Goal: Task Accomplishment & Management: Manage account settings

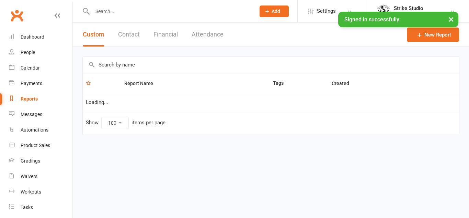
select select "100"
click at [131, 12] on input "text" at bounding box center [170, 12] width 160 height 10
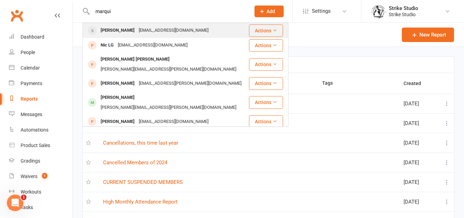
type input "marqui"
click at [122, 35] on div "[PERSON_NAME]" at bounding box center [118, 30] width 38 height 10
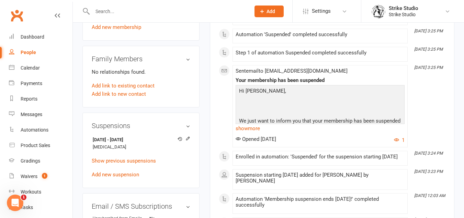
scroll to position [364, 0]
click at [143, 163] on link "Show previous suspensions" at bounding box center [124, 160] width 64 height 6
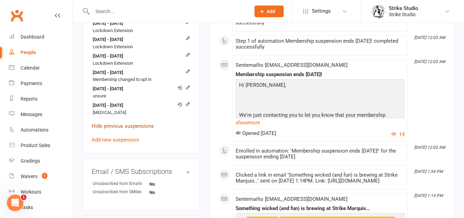
scroll to position [545, 0]
click at [189, 89] on icon at bounding box center [188, 87] width 5 height 5
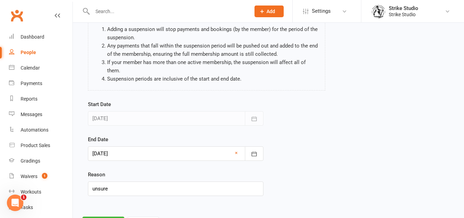
scroll to position [85, 0]
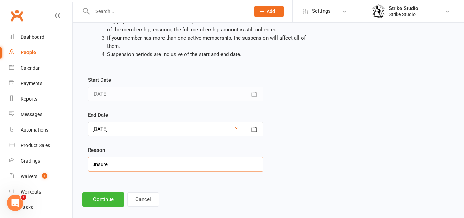
click at [150, 157] on input "unsure" at bounding box center [176, 164] width 176 height 14
type input "holiday"
click at [108, 192] on button "Continue" at bounding box center [103, 199] width 42 height 14
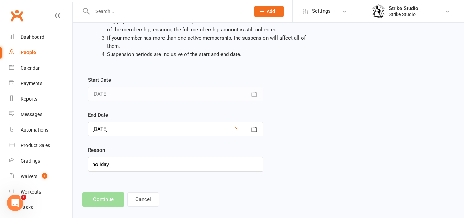
scroll to position [0, 0]
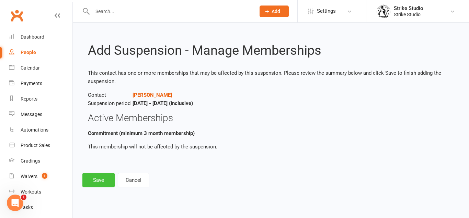
click at [98, 183] on button "Save" at bounding box center [98, 180] width 32 height 14
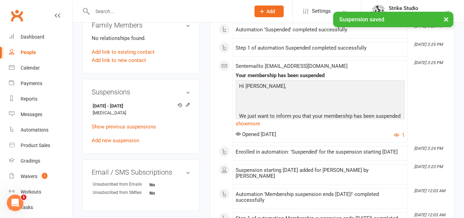
scroll to position [393, 0]
click at [135, 129] on link "Show previous suspensions" at bounding box center [124, 126] width 64 height 6
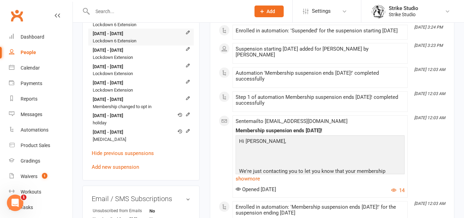
scroll to position [515, 0]
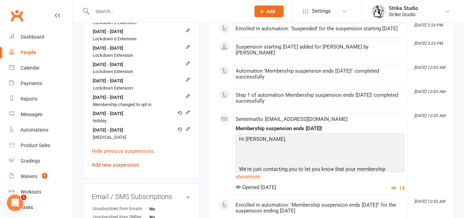
click at [108, 168] on link "Add new suspension" at bounding box center [115, 165] width 47 height 6
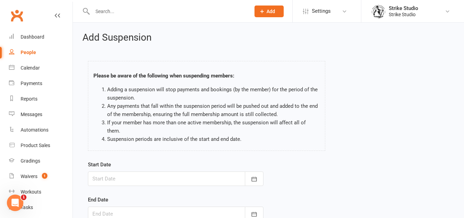
click at [107, 171] on div at bounding box center [176, 178] width 176 height 14
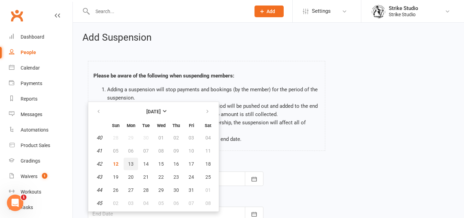
click at [133, 161] on span "13" at bounding box center [130, 163] width 5 height 5
type input "[DATE]"
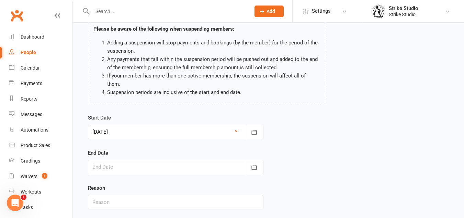
scroll to position [47, 0]
click at [123, 159] on div at bounding box center [176, 166] width 176 height 14
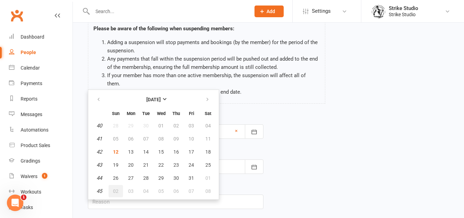
click at [117, 188] on span "02" at bounding box center [115, 190] width 5 height 5
type input "[DATE]"
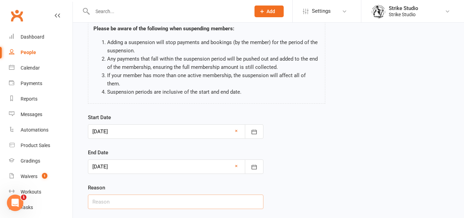
click at [107, 194] on input "text" at bounding box center [176, 201] width 176 height 14
type input "C"
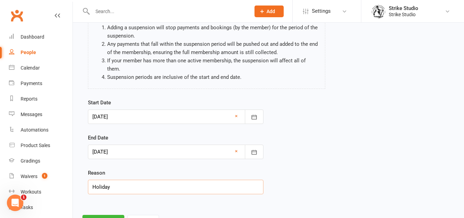
scroll to position [85, 0]
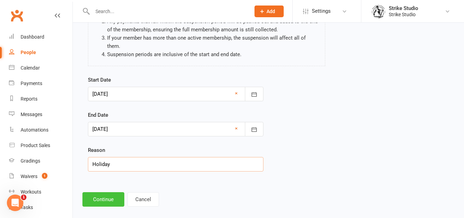
type input "Holiday"
click at [103, 192] on button "Continue" at bounding box center [103, 199] width 42 height 14
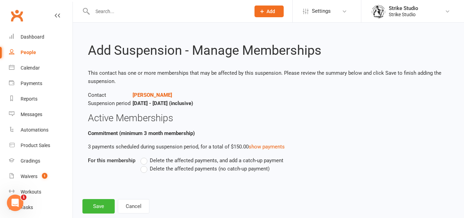
click at [184, 169] on span "Delete the affected payments (no catch-up payment)" at bounding box center [210, 167] width 120 height 7
click at [145, 164] on input "Delete the affected payments (no catch-up payment)" at bounding box center [143, 164] width 4 height 0
click at [104, 205] on button "Save" at bounding box center [98, 206] width 32 height 14
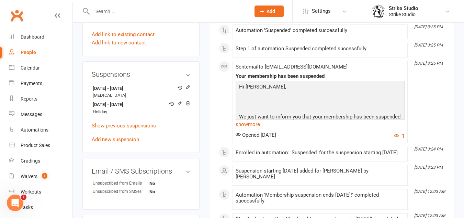
scroll to position [409, 0]
click at [145, 10] on input "text" at bounding box center [167, 12] width 155 height 10
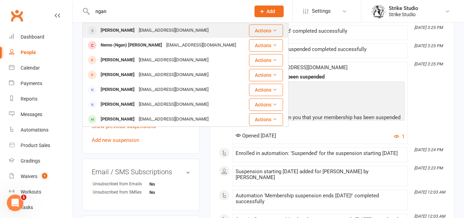
type input "ngan"
click at [128, 34] on div "[PERSON_NAME]" at bounding box center [118, 30] width 38 height 10
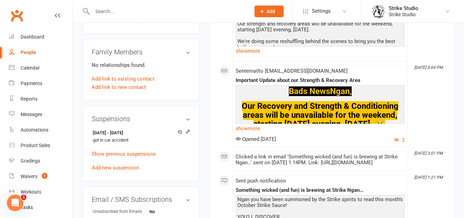
scroll to position [384, 0]
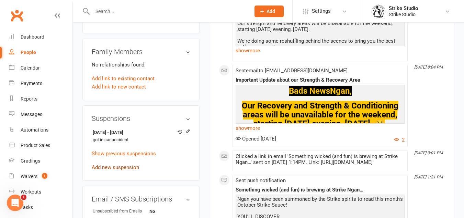
click at [107, 170] on link "Add new suspension" at bounding box center [115, 167] width 47 height 6
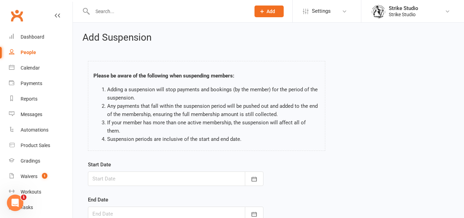
click at [119, 174] on div at bounding box center [176, 178] width 176 height 14
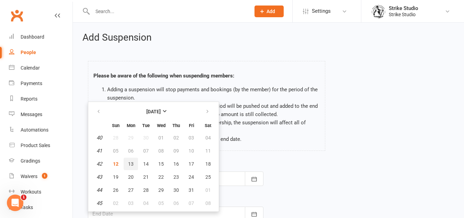
click at [129, 161] on span "13" at bounding box center [130, 163] width 5 height 5
type input "[DATE]"
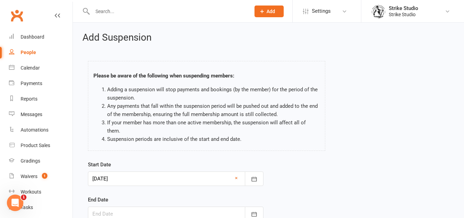
click at [125, 197] on div "End Date [DATE] Sun Mon Tue Wed Thu Fri Sat 40 28 29 30 01 02 03 04 41 05 06 07…" at bounding box center [176, 207] width 176 height 25
click at [125, 206] on div at bounding box center [176, 213] width 176 height 14
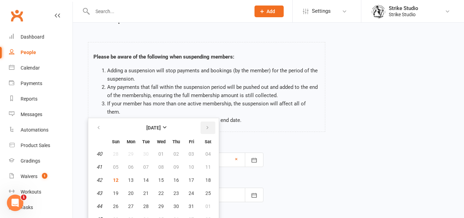
click at [213, 121] on button "button" at bounding box center [208, 127] width 15 height 12
click at [209, 125] on icon "button" at bounding box center [207, 127] width 5 height 5
click at [113, 160] on button "04" at bounding box center [116, 166] width 14 height 12
type input "[DATE]"
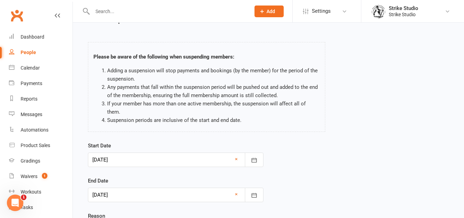
scroll to position [85, 0]
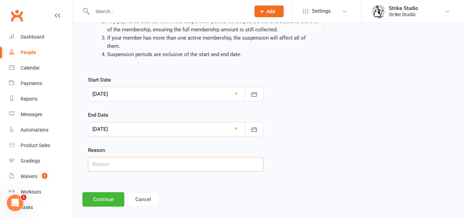
click at [132, 157] on input "text" at bounding box center [176, 164] width 176 height 14
click at [129, 157] on input "text" at bounding box center [176, 164] width 176 height 14
type input "Health reason"
click at [111, 192] on button "Continue" at bounding box center [103, 199] width 42 height 14
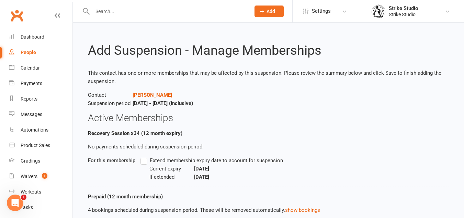
click at [151, 162] on span "Extend membership expiry date to account for suspension" at bounding box center [216, 159] width 133 height 7
click at [145, 156] on input "Extend membership expiry date to account for suspension" at bounding box center [143, 156] width 4 height 0
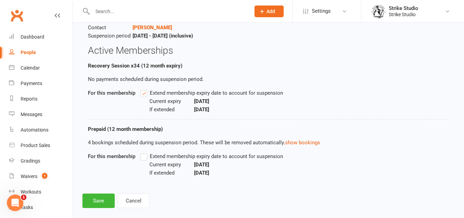
scroll to position [77, 0]
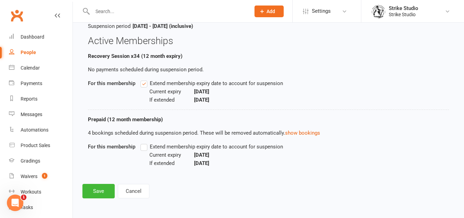
click at [168, 144] on span "Extend membership expiry date to account for suspension" at bounding box center [216, 145] width 133 height 7
click at [145, 142] on input "Extend membership expiry date to account for suspension" at bounding box center [143, 142] width 4 height 0
click at [98, 191] on button "Save" at bounding box center [98, 191] width 32 height 14
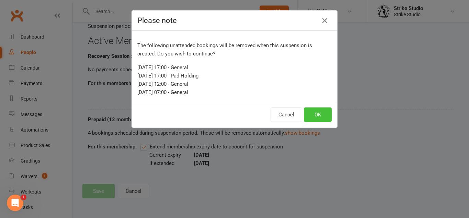
click at [322, 119] on button "OK" at bounding box center [318, 114] width 28 height 14
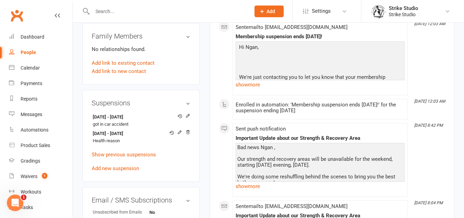
scroll to position [400, 0]
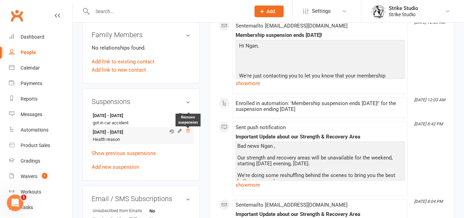
click at [187, 133] on icon at bounding box center [188, 130] width 5 height 5
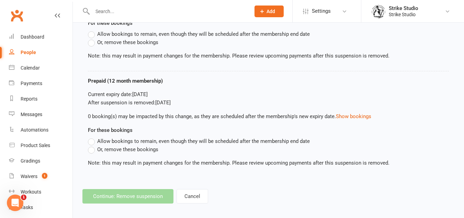
scroll to position [152, 0]
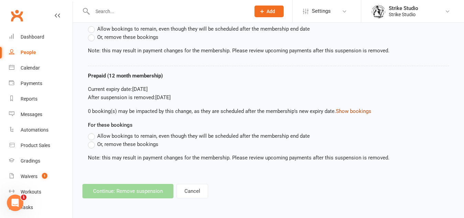
click at [357, 111] on button "Show bookings" at bounding box center [353, 111] width 35 height 8
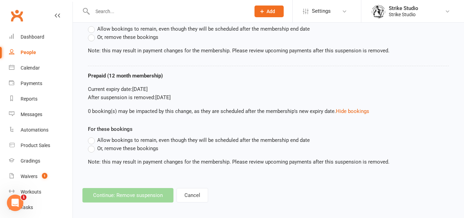
click at [150, 140] on span "Allow bookings to remain, even though they will be scheduled after the membersh…" at bounding box center [203, 139] width 213 height 7
click at [92, 136] on input "Allow bookings to remain, even though they will be scheduled after the membersh…" at bounding box center [90, 136] width 4 height 0
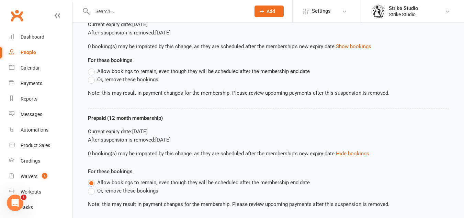
click at [167, 69] on span "Allow bookings to remain, even though they will be scheduled after the membersh…" at bounding box center [203, 70] width 213 height 7
click at [92, 67] on input "Allow bookings to remain, even though they will be scheduled after the membersh…" at bounding box center [90, 67] width 4 height 0
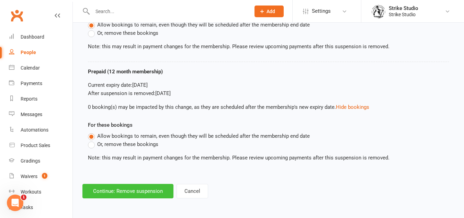
click at [147, 196] on button "Continue: Remove suspension" at bounding box center [127, 191] width 91 height 14
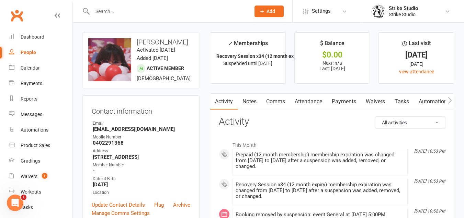
click at [144, 18] on div at bounding box center [163, 11] width 163 height 22
paste input "<[EMAIL_ADDRESS][DOMAIN_NAME]"
click at [163, 9] on input "<[EMAIL_ADDRESS][DOMAIN_NAME]" at bounding box center [167, 12] width 155 height 10
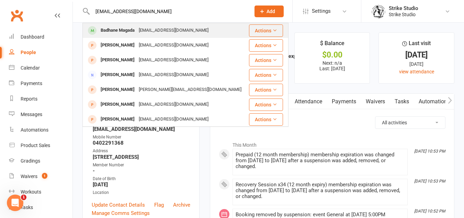
type input "[EMAIL_ADDRESS][DOMAIN_NAME]"
click at [163, 26] on div "[EMAIL_ADDRESS][DOMAIN_NAME]" at bounding box center [174, 30] width 74 height 10
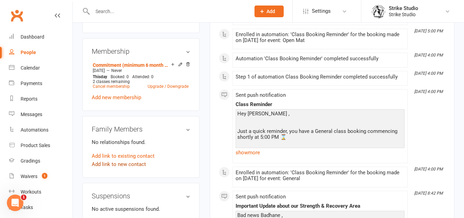
scroll to position [277, 0]
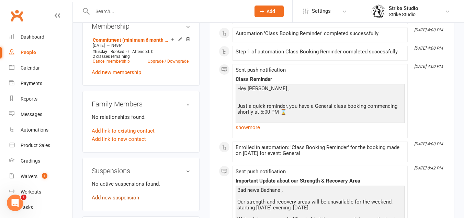
click at [110, 200] on link "Add new suspension" at bounding box center [115, 197] width 47 height 6
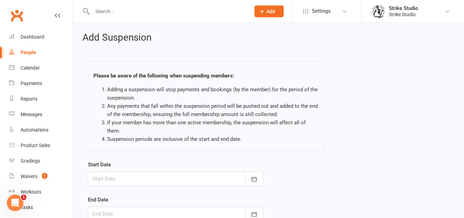
click at [131, 161] on div "Start Date [DATE] Sun Mon Tue Wed Thu Fri Sat 40 28 29 30 01 02 03 04 41 05 06 …" at bounding box center [176, 172] width 176 height 25
click at [131, 171] on div at bounding box center [176, 178] width 176 height 14
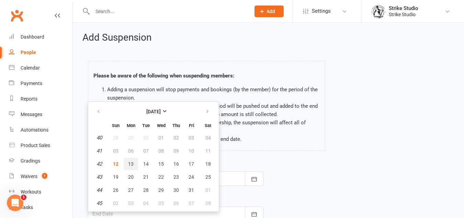
click at [137, 157] on button "13" at bounding box center [131, 163] width 14 height 12
type input "[DATE]"
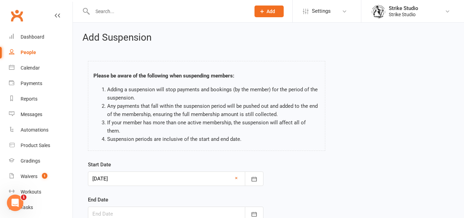
click at [114, 206] on div at bounding box center [176, 213] width 176 height 14
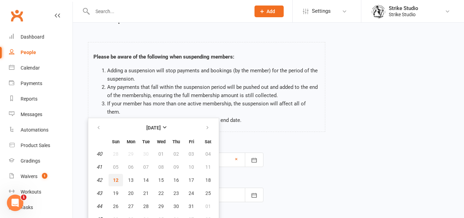
click at [119, 178] on button "12" at bounding box center [116, 180] width 14 height 12
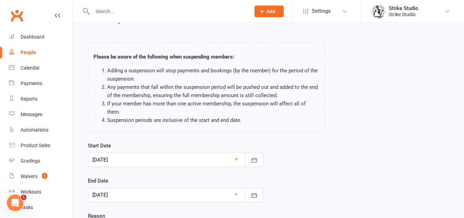
click at [114, 187] on div at bounding box center [176, 194] width 176 height 14
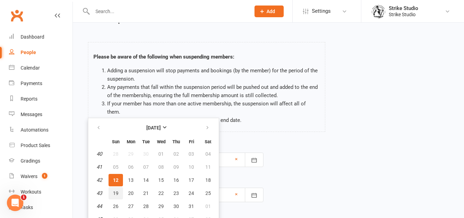
click at [114, 188] on button "19" at bounding box center [116, 193] width 14 height 12
type input "[DATE]"
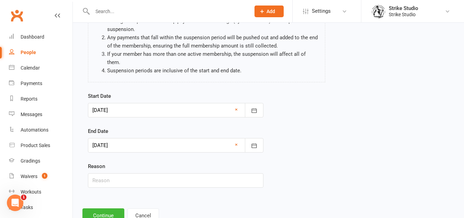
scroll to position [85, 0]
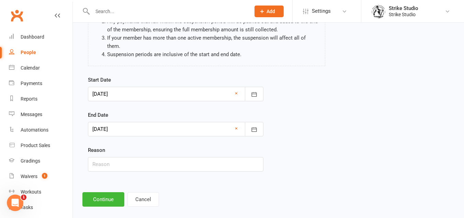
click at [132, 146] on div "Reason" at bounding box center [176, 158] width 176 height 25
click at [128, 157] on input "text" at bounding box center [176, 164] width 176 height 14
type input "Holiday"
click at [202, 91] on div at bounding box center [176, 94] width 176 height 14
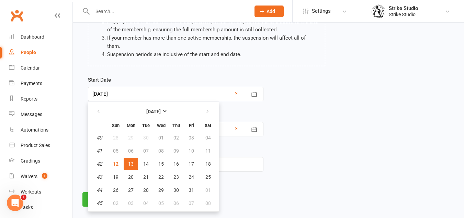
click at [309, 138] on div "Start Date [DATE] [DATE] Sun Mon Tue Wed Thu Fri Sat 40 28 29 30 01 02 03 04 41…" at bounding box center [268, 128] width 371 height 105
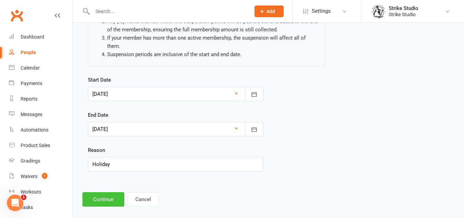
click at [104, 192] on button "Continue" at bounding box center [103, 199] width 42 height 14
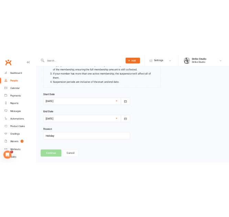
scroll to position [0, 0]
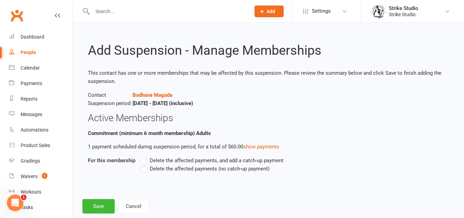
click at [196, 171] on span "Delete the affected payments (no catch-up payment)" at bounding box center [210, 167] width 120 height 7
click at [145, 164] on input "Delete the affected payments (no catch-up payment)" at bounding box center [143, 164] width 4 height 0
click at [97, 201] on button "Save" at bounding box center [98, 206] width 32 height 14
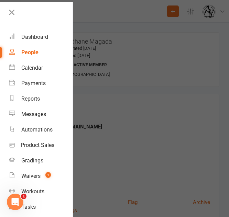
click at [113, 51] on div at bounding box center [114, 108] width 229 height 217
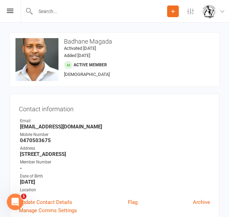
click at [173, 8] on button "Add" at bounding box center [173, 11] width 12 height 12
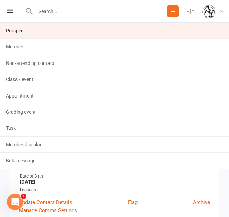
click at [127, 33] on link "Prospect" at bounding box center [114, 31] width 228 height 16
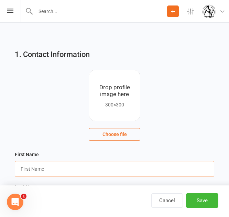
click at [51, 173] on input "text" at bounding box center [114, 169] width 199 height 16
paste input "[PERSON_NAME]"
click at [43, 169] on input "[PERSON_NAME]" at bounding box center [114, 169] width 199 height 16
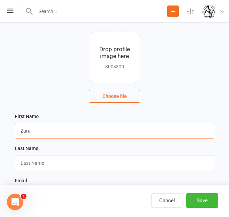
scroll to position [39, 0]
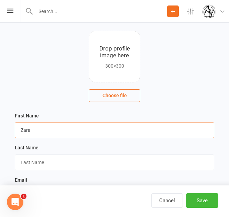
type input "Zara"
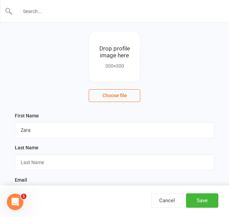
click at [62, 11] on input "text" at bounding box center [115, 12] width 204 height 10
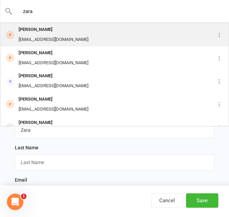
type input "zara"
click at [56, 36] on div "[EMAIL_ADDRESS][DOMAIN_NAME]" at bounding box center [53, 40] width 74 height 10
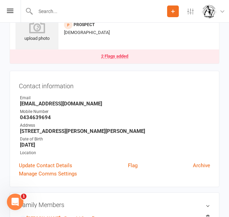
scroll to position [32, 0]
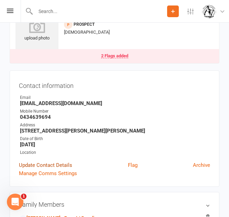
click at [39, 162] on link "Update Contact Details" at bounding box center [45, 165] width 53 height 8
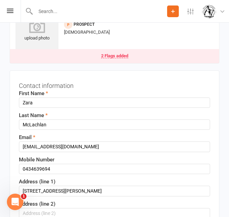
scroll to position [32, 0]
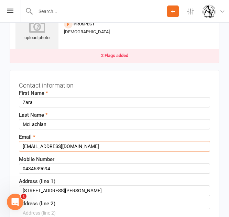
click at [48, 145] on input "[EMAIL_ADDRESS][DOMAIN_NAME]" at bounding box center [114, 146] width 191 height 10
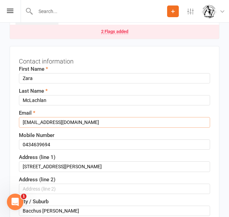
scroll to position [60, 0]
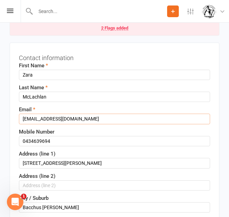
type input "[EMAIL_ADDRESS][DOMAIN_NAME]"
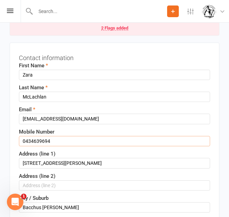
click at [49, 140] on input "0434639694" at bounding box center [114, 141] width 191 height 10
click at [33, 140] on input "0478191058" at bounding box center [114, 141] width 191 height 10
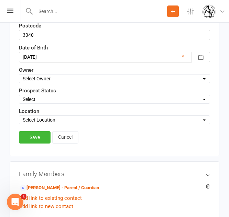
scroll to position [280, 0]
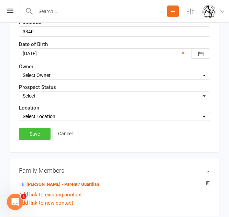
type input "0478191058"
click at [41, 134] on link "Save" at bounding box center [35, 134] width 32 height 12
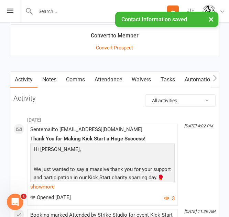
scroll to position [617, 0]
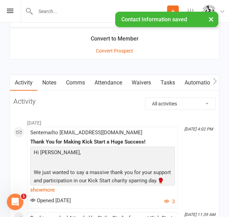
click at [142, 81] on link "Waivers" at bounding box center [141, 83] width 29 height 16
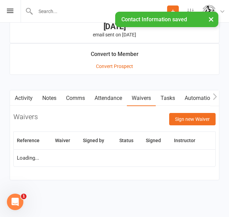
scroll to position [617, 0]
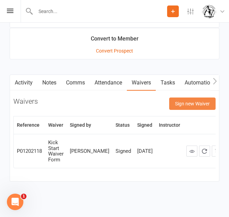
click at [189, 106] on button "Sign new Waiver" at bounding box center [192, 104] width 46 height 12
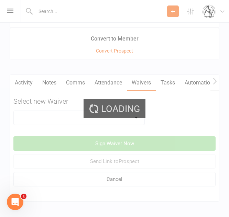
scroll to position [639, 0]
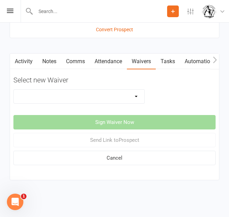
click at [103, 98] on select "Competitors Release & Liability Of Waiver (under 18) Kick Start - Competitors W…" at bounding box center [79, 97] width 131 height 14
select select "14913"
click at [14, 90] on select "Competitors Release & Liability Of Waiver (under 18) Kick Start - Competitors W…" at bounding box center [79, 97] width 131 height 14
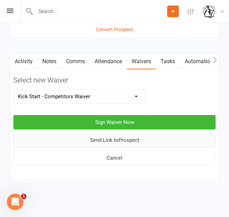
click at [118, 140] on button "Send Link to [GEOGRAPHIC_DATA]" at bounding box center [114, 140] width 202 height 14
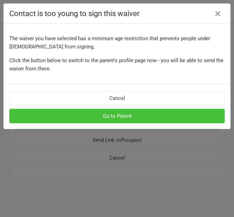
click at [124, 109] on button "Go to Parent" at bounding box center [116, 116] width 215 height 14
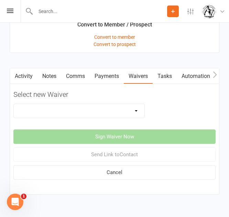
scroll to position [672, 0]
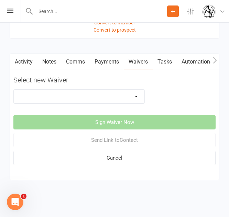
click at [109, 95] on select "Competitors Release & Liability Of Waiver (under 18) Kick Start - Competitors W…" at bounding box center [79, 97] width 131 height 14
select select "14913"
click at [14, 90] on select "Competitors Release & Liability Of Waiver (under 18) Kick Start - Competitors W…" at bounding box center [79, 97] width 131 height 14
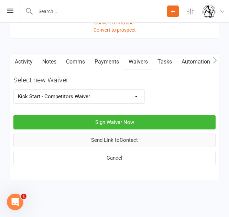
click at [129, 141] on button "Send Link to Contact" at bounding box center [114, 140] width 202 height 14
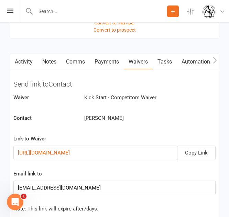
scroll to position [744, 0]
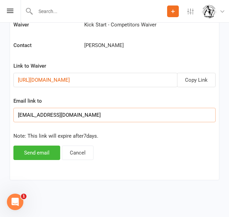
click at [40, 113] on input "[EMAIL_ADDRESS][DOMAIN_NAME]" at bounding box center [114, 115] width 202 height 14
type input "[EMAIL_ADDRESS][DOMAIN_NAME]"
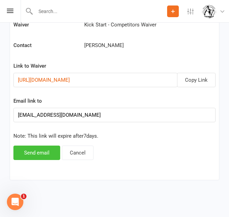
click at [32, 157] on button "Send email" at bounding box center [36, 153] width 47 height 14
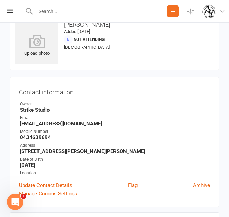
scroll to position [0, 0]
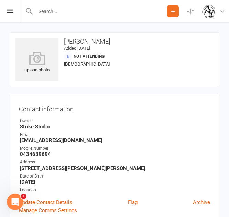
click at [32, 157] on strong "0434639694" at bounding box center [115, 154] width 190 height 6
click at [68, 2] on div at bounding box center [94, 11] width 146 height 22
click at [61, 13] on input "text" at bounding box center [115, 12] width 204 height 10
paste input "[PERSON_NAME]"
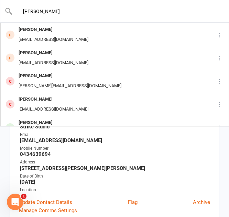
click at [35, 11] on input "[PERSON_NAME]" at bounding box center [115, 12] width 204 height 10
type input "[PERSON_NAME]"
click at [10, 141] on div "Contact information Owner Strike Studio Email [EMAIL_ADDRESS][DOMAIN_NAME] Mobi…" at bounding box center [115, 159] width 210 height 130
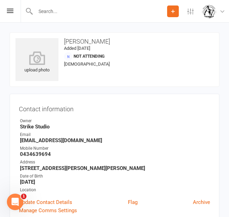
click at [171, 7] on button "Add" at bounding box center [173, 11] width 12 height 12
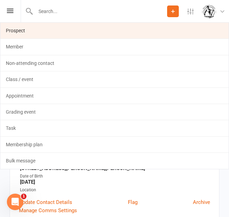
click at [165, 29] on link "Prospect" at bounding box center [114, 31] width 228 height 16
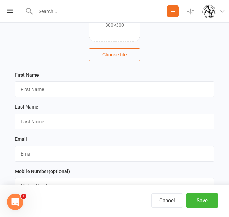
scroll to position [91, 0]
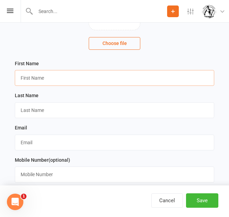
paste input "[PERSON_NAME]"
click at [77, 78] on input "[PERSON_NAME]" at bounding box center [114, 78] width 199 height 16
click at [46, 79] on input "[PERSON_NAME]" at bounding box center [114, 78] width 199 height 16
type input "[PERSON_NAME]"
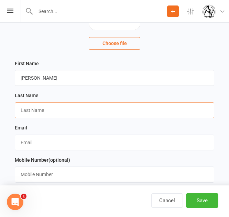
paste input "Marbus"
type input "Marbus"
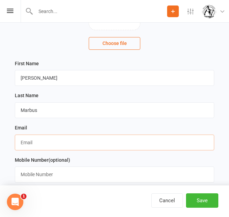
click at [32, 149] on input "text" at bounding box center [114, 143] width 199 height 16
paste input "[EMAIL_ADDRESS][DOMAIN_NAME]"
type input "[EMAIL_ADDRESS][DOMAIN_NAME]"
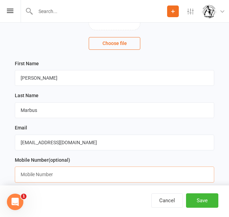
paste input "[PHONE_NUMBER]"
click at [33, 175] on input "[PHONE_NUMBER]" at bounding box center [114, 175] width 199 height 16
click at [31, 175] on input "[PHONE_NUMBER]" at bounding box center [114, 175] width 199 height 16
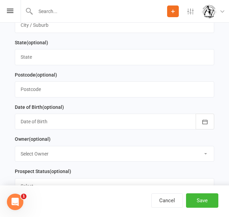
scroll to position [338, 0]
type input "0412 818 900"
click at [81, 122] on div at bounding box center [114, 121] width 199 height 16
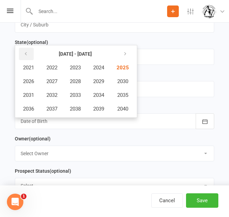
click at [24, 57] on icon "button" at bounding box center [25, 53] width 5 height 5
click at [110, 102] on button "2014" at bounding box center [98, 95] width 23 height 13
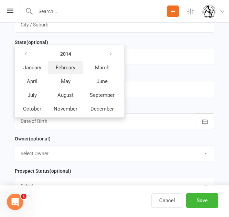
click at [71, 71] on span "February" at bounding box center [66, 68] width 20 height 6
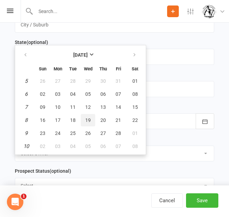
click at [88, 118] on button "19" at bounding box center [88, 120] width 14 height 12
type input "[DATE]"
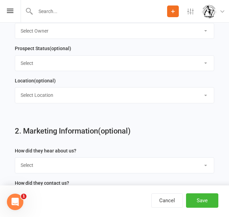
scroll to position [463, 0]
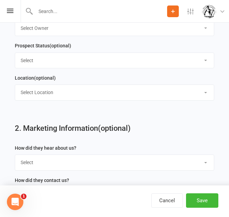
click at [119, 68] on select "Select Initial Contact Follow-up Call Follow-up Email Almost Ready Not Ready No…" at bounding box center [114, 60] width 199 height 15
click at [64, 152] on label "How did they hear about us?" at bounding box center [46, 148] width 62 height 8
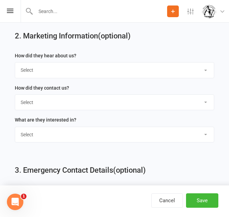
scroll to position [556, 0]
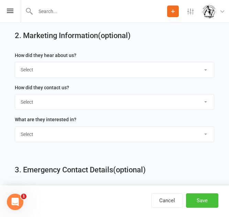
click at [209, 203] on button "Save" at bounding box center [202, 200] width 32 height 14
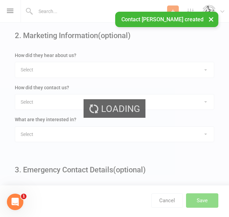
scroll to position [0, 0]
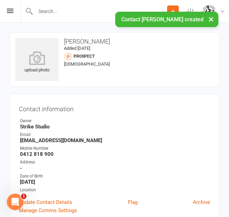
click at [82, 95] on div "Contact information Owner Strike Studio Email [EMAIL_ADDRESS][DOMAIN_NAME] Mobi…" at bounding box center [115, 159] width 210 height 130
click at [170, 8] on button "Add" at bounding box center [173, 11] width 12 height 12
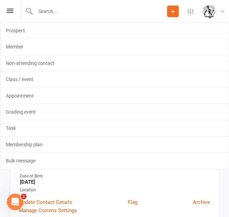
click at [69, 178] on div "Date of Birth" at bounding box center [115, 176] width 190 height 7
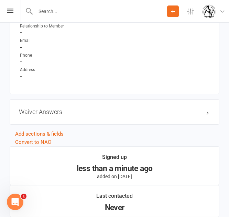
scroll to position [588, 0]
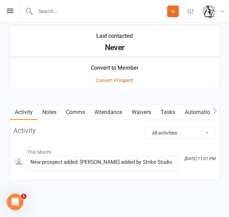
click at [156, 113] on link "Waivers" at bounding box center [141, 112] width 29 height 16
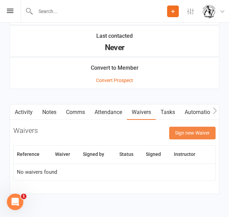
click at [213, 133] on button "Sign new Waiver" at bounding box center [192, 133] width 46 height 12
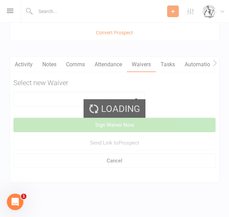
scroll to position [639, 0]
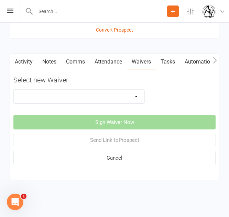
click at [112, 100] on select "Competitors Release & Liability Of Waiver (under 18) Kick Start - Competitors W…" at bounding box center [79, 97] width 131 height 14
select select "14913"
click at [14, 90] on select "Competitors Release & Liability Of Waiver (under 18) Kick Start - Competitors W…" at bounding box center [79, 97] width 131 height 14
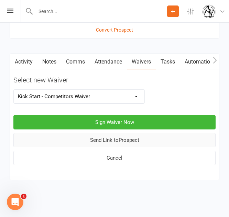
click at [92, 143] on button "Send Link to [GEOGRAPHIC_DATA]" at bounding box center [114, 140] width 202 height 14
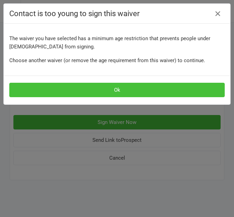
click at [100, 83] on button "Ok" at bounding box center [116, 90] width 215 height 14
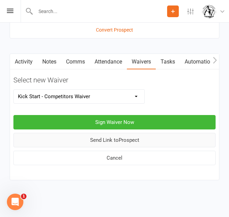
click at [100, 137] on button "Send Link to [GEOGRAPHIC_DATA]" at bounding box center [114, 140] width 202 height 14
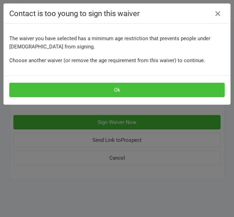
click at [110, 93] on button "Ok" at bounding box center [116, 90] width 215 height 14
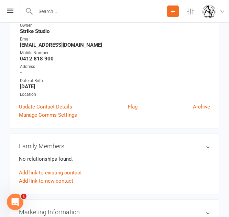
scroll to position [78, 0]
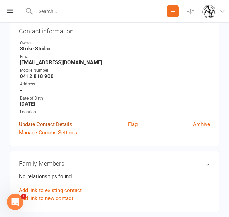
click at [69, 124] on link "Update Contact Details" at bounding box center [45, 124] width 53 height 8
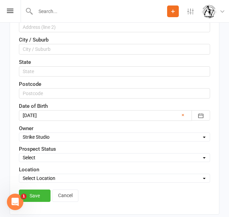
scroll to position [210, 0]
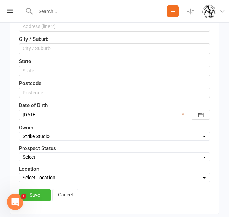
click at [183, 114] on link "×" at bounding box center [182, 114] width 3 height 8
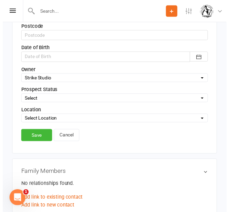
scroll to position [268, 0]
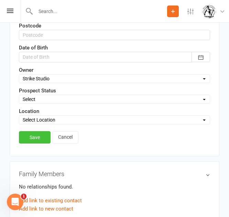
click at [28, 135] on link "Save" at bounding box center [35, 137] width 32 height 12
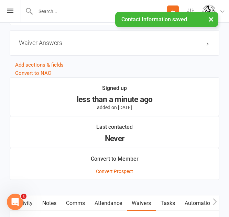
scroll to position [639, 0]
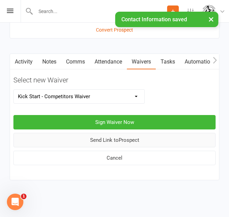
click at [106, 135] on button "Send Link to [GEOGRAPHIC_DATA]" at bounding box center [114, 140] width 202 height 14
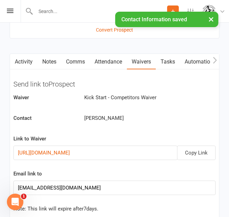
scroll to position [712, 0]
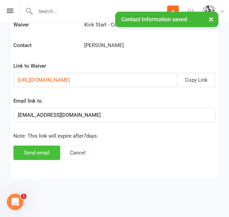
click at [38, 151] on button "Send email" at bounding box center [36, 153] width 47 height 14
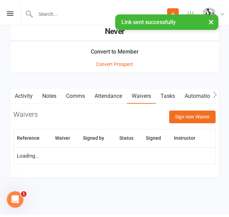
scroll to position [613, 0]
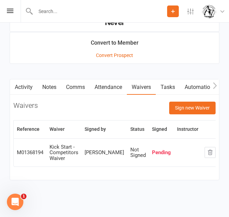
paste input "[PERSON_NAME]"
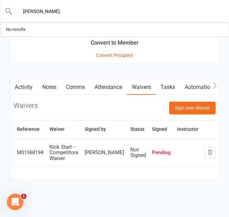
click at [57, 11] on input "[PERSON_NAME]" at bounding box center [115, 12] width 204 height 10
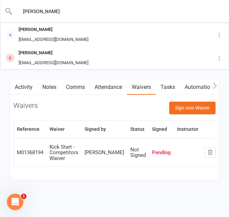
type input "[PERSON_NAME]"
click at [82, 110] on div "Waivers Sign new Waiver" at bounding box center [114, 108] width 202 height 13
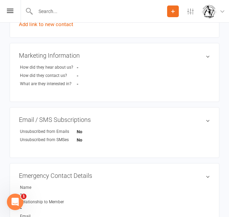
scroll to position [178, 0]
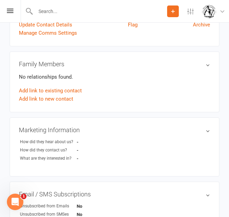
click at [174, 13] on icon at bounding box center [173, 11] width 6 height 6
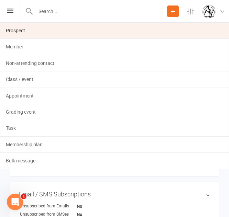
click at [142, 29] on link "Prospect" at bounding box center [114, 31] width 228 height 16
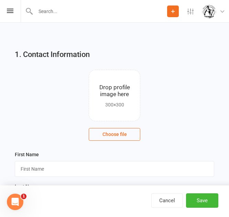
scroll to position [107, 0]
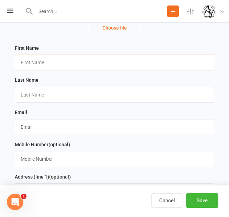
paste input "[PERSON_NAME]"
click at [90, 68] on input "[PERSON_NAME]" at bounding box center [114, 63] width 199 height 16
click at [44, 61] on input "[PERSON_NAME]" at bounding box center [114, 63] width 199 height 16
type input "Poppy"
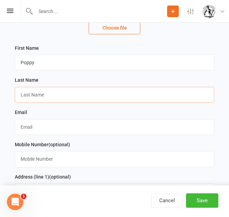
paste input "Verbeek"
click at [35, 90] on input "Verbeek" at bounding box center [114, 95] width 199 height 16
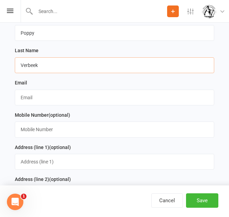
scroll to position [137, 0]
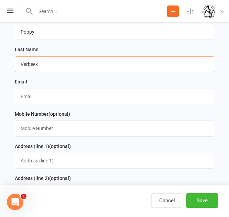
type input "Verbeek"
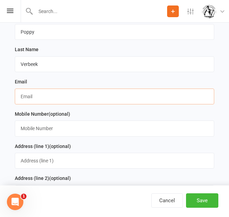
paste input "[EMAIL_ADDRESS][DOMAIN_NAME]"
click at [54, 101] on input "[EMAIL_ADDRESS][DOMAIN_NAME]" at bounding box center [114, 97] width 199 height 16
type input "[EMAIL_ADDRESS][DOMAIN_NAME]"
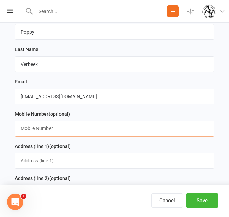
paste input "[PHONE_NUMBER]"
click at [76, 125] on input "[PHONE_NUMBER]" at bounding box center [114, 129] width 199 height 16
drag, startPoint x: 31, startPoint y: 130, endPoint x: 16, endPoint y: 130, distance: 14.4
click at [16, 130] on input "[PHONE_NUMBER]" at bounding box center [114, 129] width 199 height 16
click at [32, 129] on input "0425 789 840" at bounding box center [114, 129] width 199 height 16
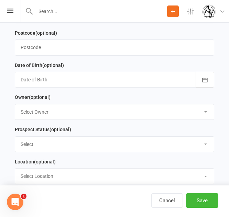
scroll to position [379, 0]
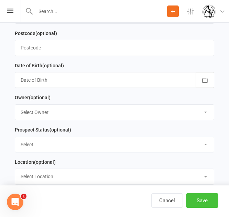
type input "0425789840"
click at [208, 204] on button "Save" at bounding box center [202, 200] width 32 height 14
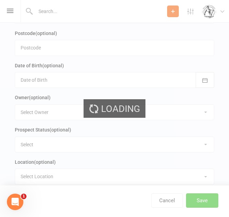
scroll to position [0, 0]
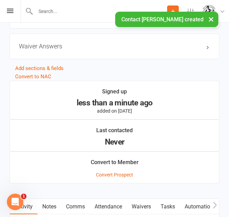
scroll to position [588, 0]
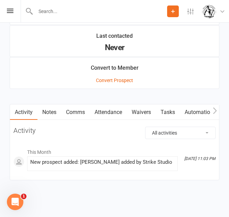
click at [154, 113] on link "Waivers" at bounding box center [141, 112] width 29 height 16
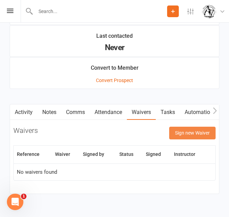
click at [186, 127] on button "Sign new Waiver" at bounding box center [192, 133] width 46 height 12
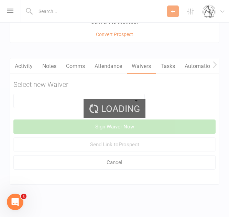
scroll to position [639, 0]
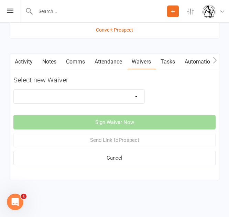
click at [112, 94] on select "Competitors Release & Liability Of Waiver (under 18) Kick Start - Competitors W…" at bounding box center [79, 97] width 131 height 14
select select "14913"
click at [14, 90] on select "Competitors Release & Liability Of Waiver (under 18) Kick Start - Competitors W…" at bounding box center [79, 97] width 131 height 14
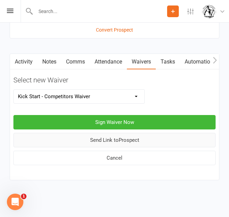
click at [92, 143] on button "Send Link to [GEOGRAPHIC_DATA]" at bounding box center [114, 140] width 202 height 14
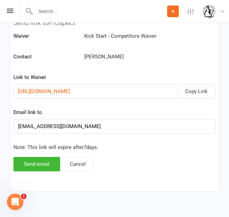
scroll to position [701, 0]
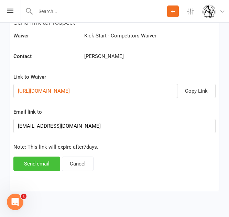
click at [37, 167] on button "Send email" at bounding box center [36, 164] width 47 height 14
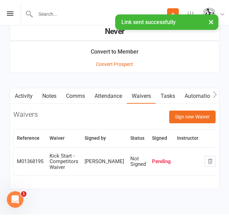
scroll to position [613, 0]
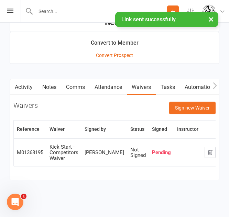
click at [64, 12] on div "× Link sent successfully" at bounding box center [110, 12] width 220 height 0
drag, startPoint x: 70, startPoint y: 4, endPoint x: 67, endPoint y: 10, distance: 6.8
click at [67, 10] on div at bounding box center [94, 11] width 146 height 22
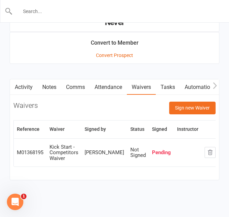
click at [67, 10] on input "text" at bounding box center [115, 12] width 204 height 10
paste input "[PERSON_NAME]"
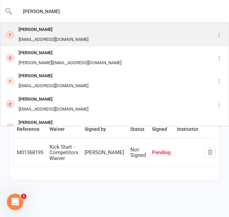
type input "[PERSON_NAME]"
click at [55, 33] on div "[PERSON_NAME]" at bounding box center [53, 30] width 74 height 10
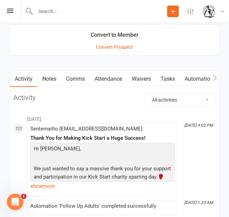
scroll to position [641, 0]
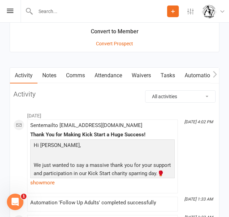
click at [152, 77] on link "Waivers" at bounding box center [141, 76] width 29 height 16
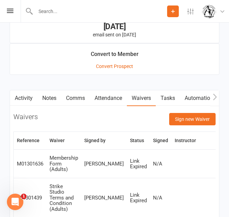
scroll to position [641, 0]
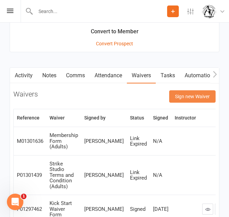
click at [189, 99] on button "Sign new Waiver" at bounding box center [192, 96] width 46 height 12
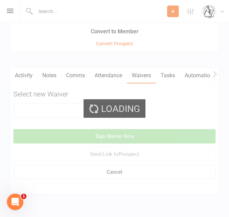
scroll to position [655, 0]
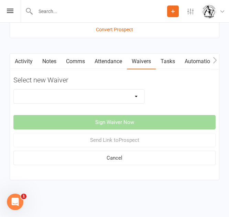
click at [126, 102] on select "Competitors Release & Liability Of Waiver (under 18) Kick Start - Competitors W…" at bounding box center [79, 97] width 131 height 14
select select "14913"
click at [14, 90] on select "Competitors Release & Liability Of Waiver (under 18) Kick Start - Competitors W…" at bounding box center [79, 97] width 131 height 14
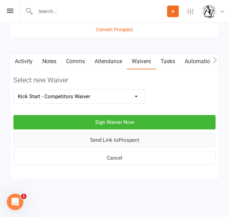
click at [115, 141] on button "Send Link to [GEOGRAPHIC_DATA]" at bounding box center [114, 140] width 202 height 14
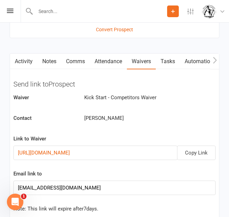
scroll to position [728, 0]
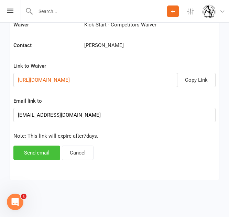
click at [46, 148] on button "Send email" at bounding box center [36, 153] width 47 height 14
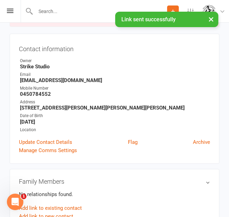
scroll to position [0, 0]
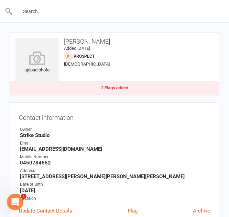
paste input "[PERSON_NAME]"
click at [40, 9] on input "[PERSON_NAME]" at bounding box center [115, 12] width 204 height 10
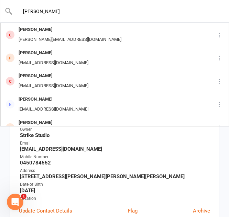
type input "[PERSON_NAME]"
click at [10, 160] on div "Contact information Owner Strike Studio Email [EMAIL_ADDRESS][DOMAIN_NAME] Mobi…" at bounding box center [115, 167] width 210 height 130
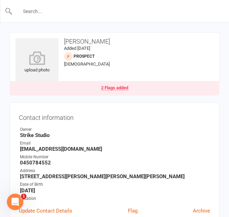
click at [165, 14] on input "text" at bounding box center [115, 12] width 204 height 10
click at [173, 11] on icon at bounding box center [173, 11] width 6 height 6
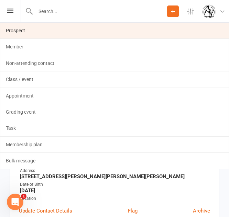
click at [150, 29] on link "Prospect" at bounding box center [114, 31] width 228 height 16
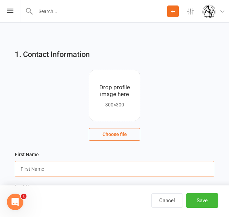
paste input "[PERSON_NAME]"
click at [69, 170] on input "[PERSON_NAME]" at bounding box center [114, 169] width 199 height 16
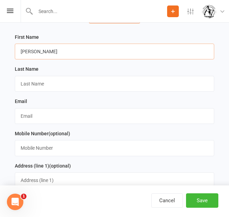
scroll to position [118, 0]
click at [48, 52] on input "[PERSON_NAME]" at bounding box center [114, 51] width 199 height 16
type input "Balyn"
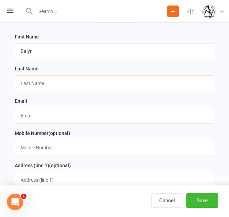
paste input "[PERSON_NAME]"
type input "[PERSON_NAME]"
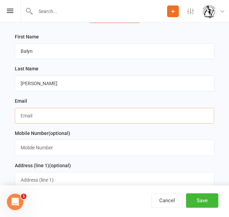
paste input "[EMAIL_ADDRESS][DOMAIN_NAME]"
click at [60, 118] on input "text" at bounding box center [114, 116] width 199 height 16
type input "[EMAIL_ADDRESS][DOMAIN_NAME]"
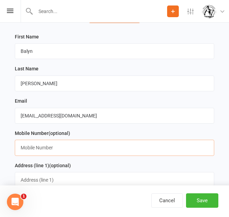
paste input "'0401603316"
click at [41, 151] on input "'0401603316" at bounding box center [114, 148] width 199 height 16
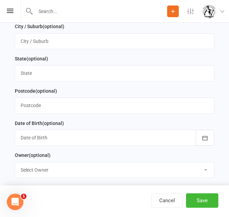
scroll to position [322, 0]
type input "'0401603316"
click at [75, 143] on div at bounding box center [114, 138] width 199 height 16
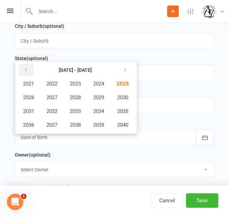
click at [27, 70] on button "button" at bounding box center [26, 70] width 15 height 12
click at [109, 81] on button "2004" at bounding box center [98, 83] width 23 height 13
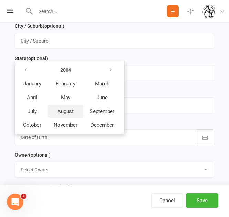
click at [65, 113] on span "August" at bounding box center [65, 111] width 16 height 6
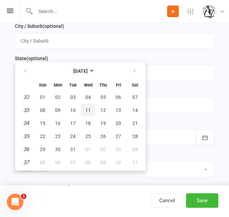
click at [88, 113] on span "11" at bounding box center [87, 110] width 5 height 5
type input "[DATE]"
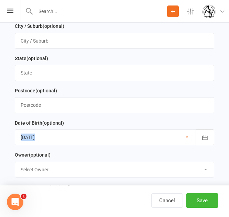
drag, startPoint x: 97, startPoint y: 140, endPoint x: 101, endPoint y: 127, distance: 13.9
click at [101, 127] on div "Date of Birth (optional) [DATE] [DATE] Sun Mon Tue Wed Thu Fri Sat 32 01 02 03 …" at bounding box center [114, 132] width 199 height 27
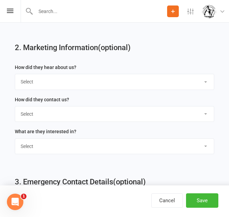
scroll to position [544, 0]
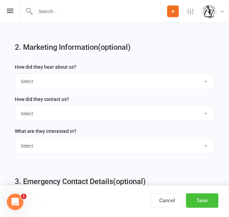
click at [216, 200] on button "Save" at bounding box center [202, 200] width 32 height 14
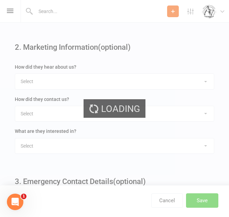
scroll to position [0, 0]
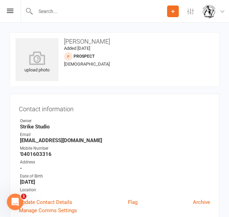
click at [175, 13] on icon at bounding box center [173, 11] width 6 height 6
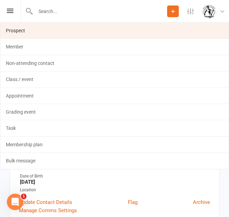
click at [145, 26] on link "Prospect" at bounding box center [114, 31] width 228 height 16
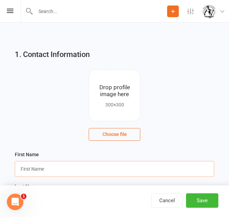
paste input "[PERSON_NAME]"
click at [79, 165] on input "[PERSON_NAME]" at bounding box center [114, 169] width 199 height 16
click at [54, 171] on input "[PERSON_NAME]" at bounding box center [114, 169] width 199 height 16
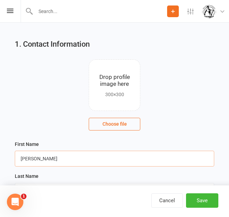
type input "[PERSON_NAME]"
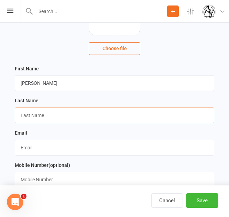
scroll to position [97, 0]
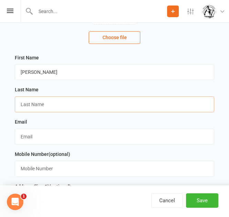
paste input "McLachlan"
type input "McLachlan"
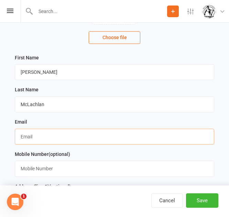
paste input "[EMAIL_ADDRESS][DOMAIN_NAME]"
click at [34, 135] on input "text" at bounding box center [114, 137] width 199 height 16
type input "[EMAIL_ADDRESS][DOMAIN_NAME]"
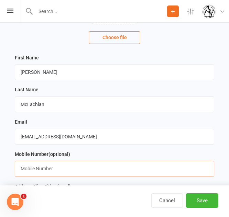
paste input "[PHONE_NUMBER]"
click at [36, 166] on input "[PHONE_NUMBER]" at bounding box center [114, 169] width 199 height 16
click at [29, 172] on input "[PHONE_NUMBER]" at bounding box center [114, 169] width 199 height 16
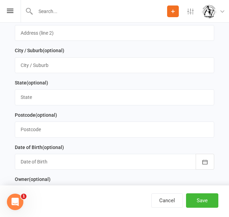
scroll to position [298, 0]
type input "0478 191 058"
click at [96, 159] on div at bounding box center [114, 162] width 199 height 16
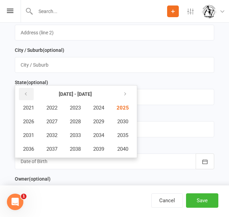
click at [25, 97] on icon "button" at bounding box center [25, 93] width 5 height 5
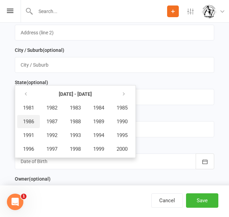
click at [30, 124] on span "1986" at bounding box center [28, 122] width 11 height 6
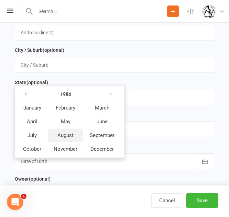
click at [67, 138] on span "August" at bounding box center [65, 135] width 16 height 6
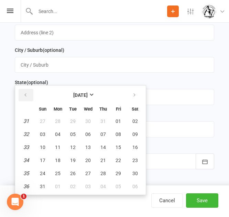
click at [25, 93] on button "button" at bounding box center [26, 95] width 15 height 12
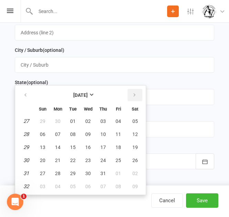
click at [133, 96] on icon "button" at bounding box center [134, 94] width 5 height 5
click at [73, 137] on span "09" at bounding box center [72, 134] width 5 height 5
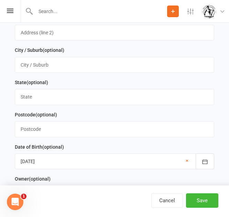
click at [62, 162] on div at bounding box center [114, 162] width 199 height 16
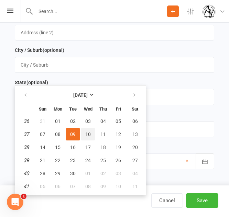
click at [91, 137] on button "10" at bounding box center [88, 134] width 14 height 12
type input "[DATE]"
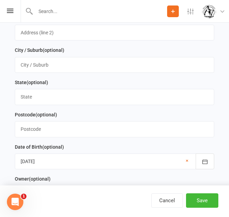
click at [88, 152] on div "Date of Birth (optional) [DATE] [DATE] Sun Mon Tue Wed Thu Fri Sat 36 31 01 02 …" at bounding box center [114, 156] width 199 height 27
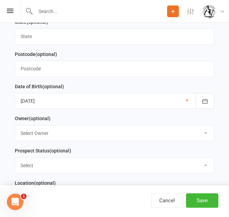
scroll to position [358, 0]
click at [200, 196] on button "Save" at bounding box center [202, 200] width 32 height 14
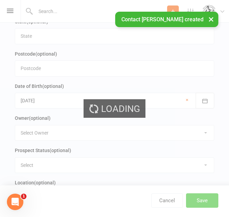
scroll to position [0, 0]
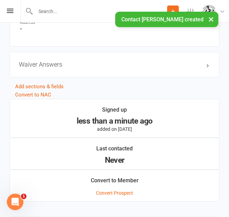
scroll to position [594, 0]
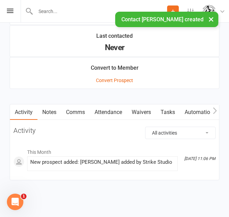
click at [137, 104] on link "Waivers" at bounding box center [141, 112] width 29 height 16
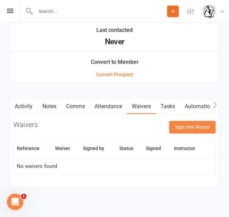
click at [186, 129] on button "Sign new Waiver" at bounding box center [192, 127] width 46 height 12
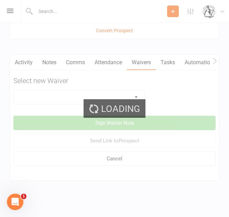
scroll to position [639, 0]
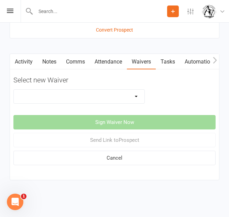
click at [115, 97] on select "Competitors Release & Liability Of Waiver (under 18) Kick Start - Competitors W…" at bounding box center [79, 97] width 131 height 14
select select "14913"
click at [14, 90] on select "Competitors Release & Liability Of Waiver (under 18) Kick Start - Competitors W…" at bounding box center [79, 97] width 131 height 14
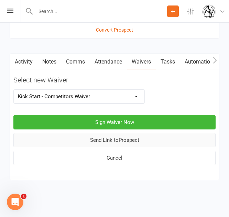
click at [123, 143] on button "Send Link to [GEOGRAPHIC_DATA]" at bounding box center [114, 140] width 202 height 14
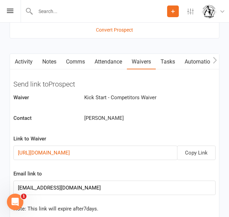
scroll to position [712, 0]
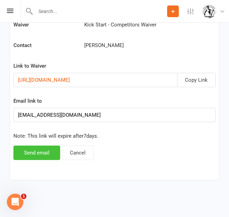
click at [51, 152] on button "Send email" at bounding box center [36, 153] width 47 height 14
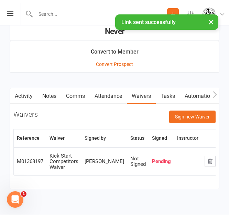
scroll to position [613, 0]
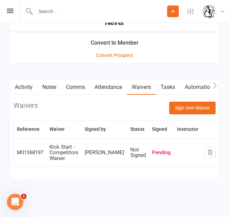
click at [82, 93] on link "Comms" at bounding box center [75, 87] width 29 height 16
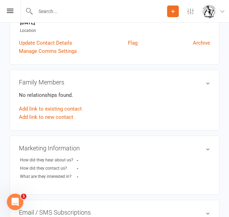
scroll to position [159, 0]
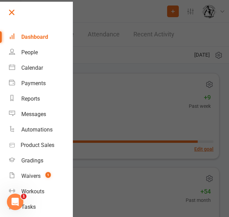
click at [21, 14] on link at bounding box center [40, 14] width 66 height 15
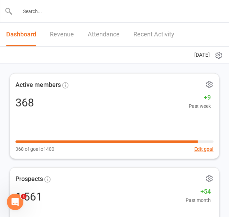
click at [69, 16] on input "text" at bounding box center [115, 12] width 204 height 10
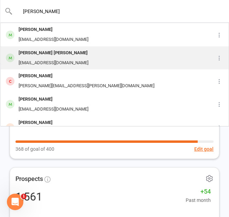
type input "lina"
click at [47, 57] on div "Lina Fino Vega" at bounding box center [53, 53] width 74 height 10
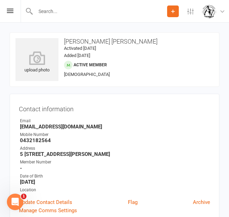
click at [45, 139] on strong "0432182564" at bounding box center [115, 140] width 190 height 6
copy strong "0432182564"
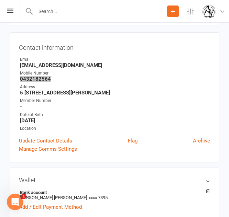
scroll to position [62, 0]
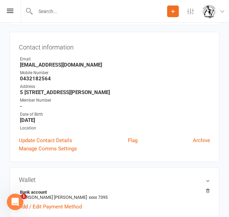
click at [54, 62] on strong "Vegalff@gmail.com" at bounding box center [115, 65] width 190 height 6
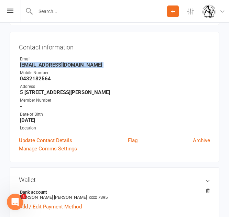
click at [54, 62] on strong "Vegalff@gmail.com" at bounding box center [115, 65] width 190 height 6
copy render-form-field "Vegalff@gmail.com"
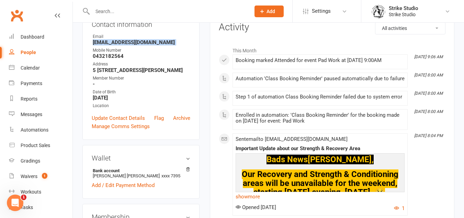
scroll to position [0, 0]
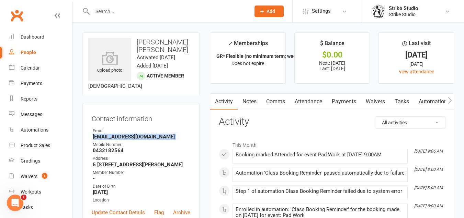
click at [378, 106] on link "Waivers" at bounding box center [375, 101] width 29 height 16
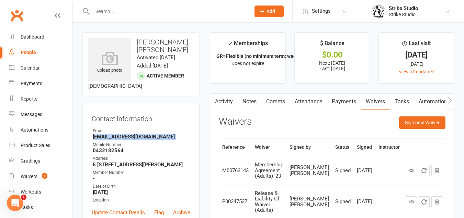
click at [351, 100] on link "Payments" at bounding box center [344, 101] width 34 height 16
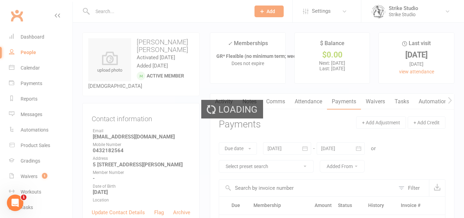
click at [374, 102] on div "Loading" at bounding box center [232, 109] width 464 height 218
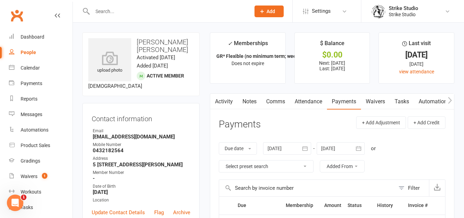
click at [384, 106] on link "Waivers" at bounding box center [375, 101] width 29 height 16
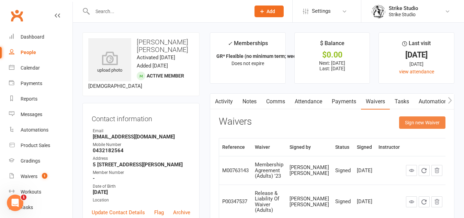
click at [417, 123] on button "Sign new Waiver" at bounding box center [422, 122] width 46 height 12
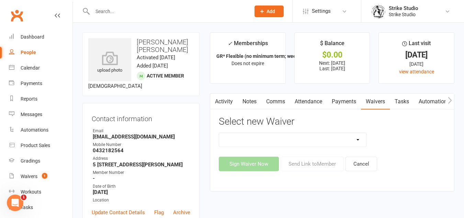
click at [328, 144] on select "Competitors Release & Liability Of Waiver (under 18) Kick Start - Competitors W…" at bounding box center [292, 140] width 147 height 14
select select "14913"
click at [219, 133] on select "Competitors Release & Liability Of Waiver (under 18) Kick Start - Competitors W…" at bounding box center [292, 140] width 147 height 14
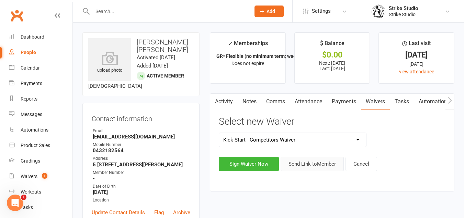
click at [326, 166] on button "Send Link to Member" at bounding box center [312, 163] width 63 height 14
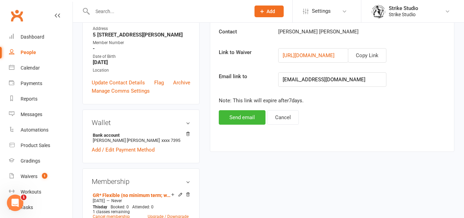
scroll to position [130, 0]
click at [248, 111] on button "Send email" at bounding box center [242, 117] width 47 height 14
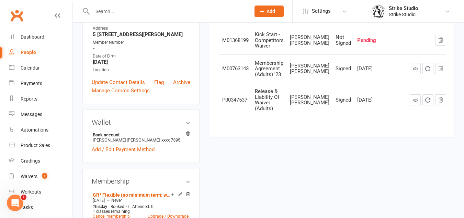
scroll to position [0, 0]
